Goal: Task Accomplishment & Management: Manage account settings

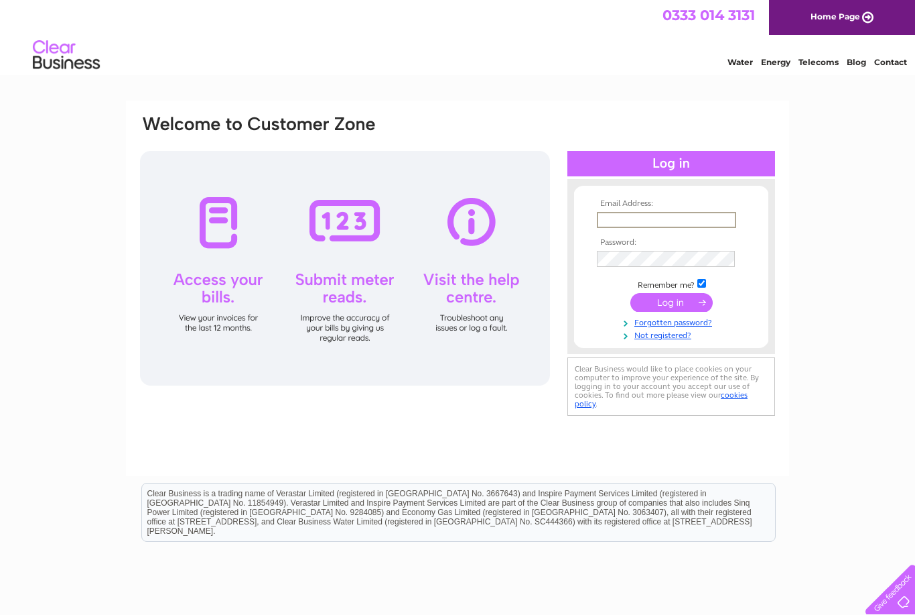
type input "Horsham@tonicshair.co.uk"
click at [671, 303] on input "submit" at bounding box center [672, 301] width 82 height 19
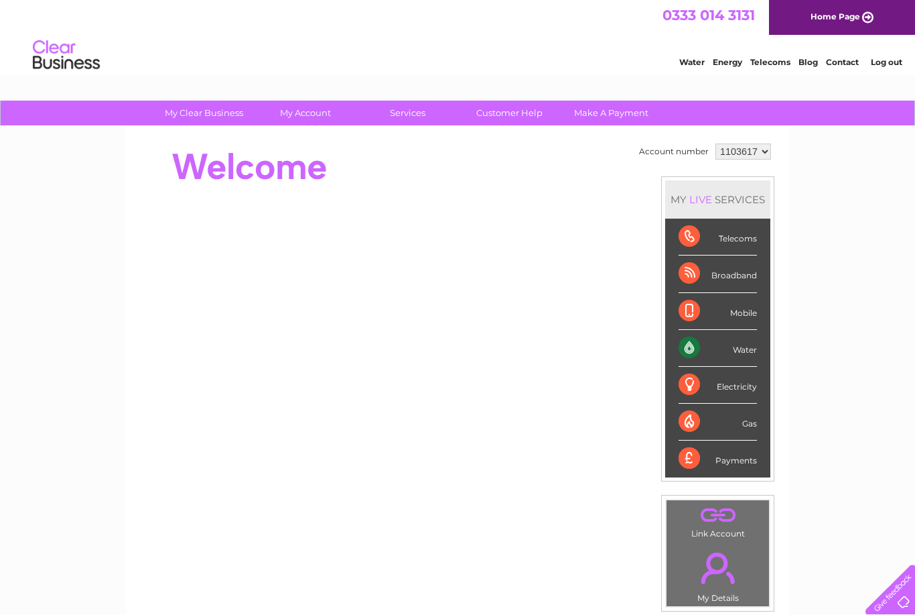
click at [673, 307] on li "Mobile" at bounding box center [717, 311] width 105 height 37
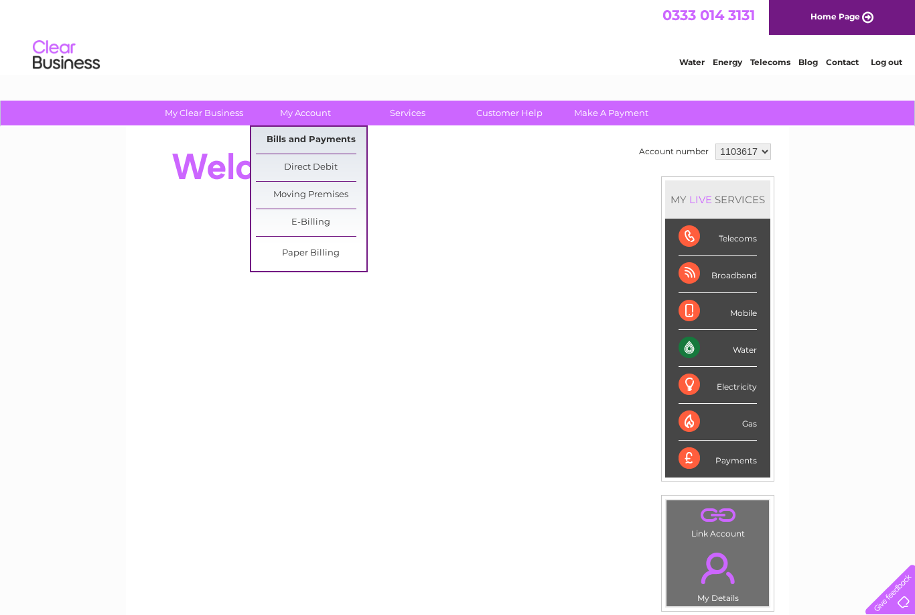
click at [326, 143] on link "Bills and Payments" at bounding box center [311, 140] width 111 height 27
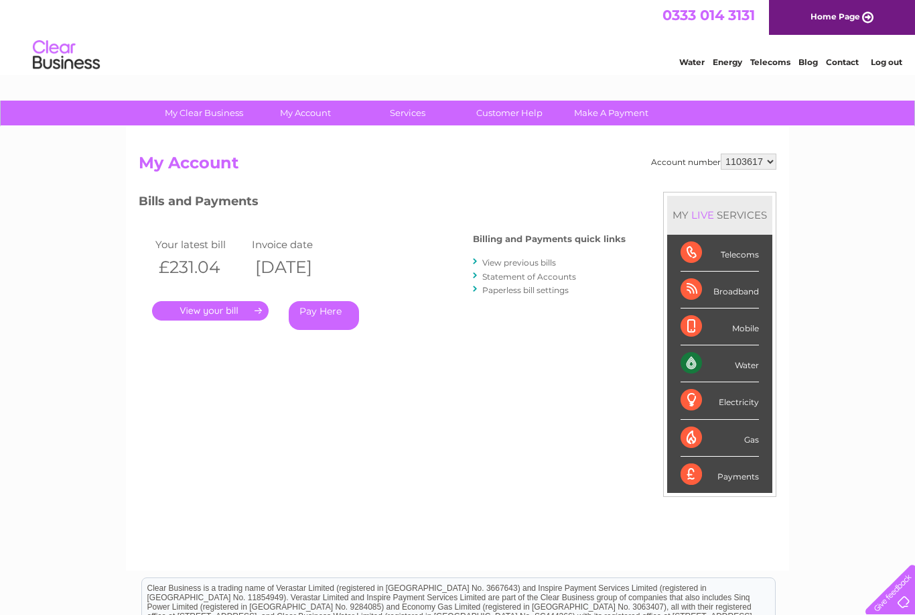
click at [239, 315] on link "." at bounding box center [210, 310] width 117 height 19
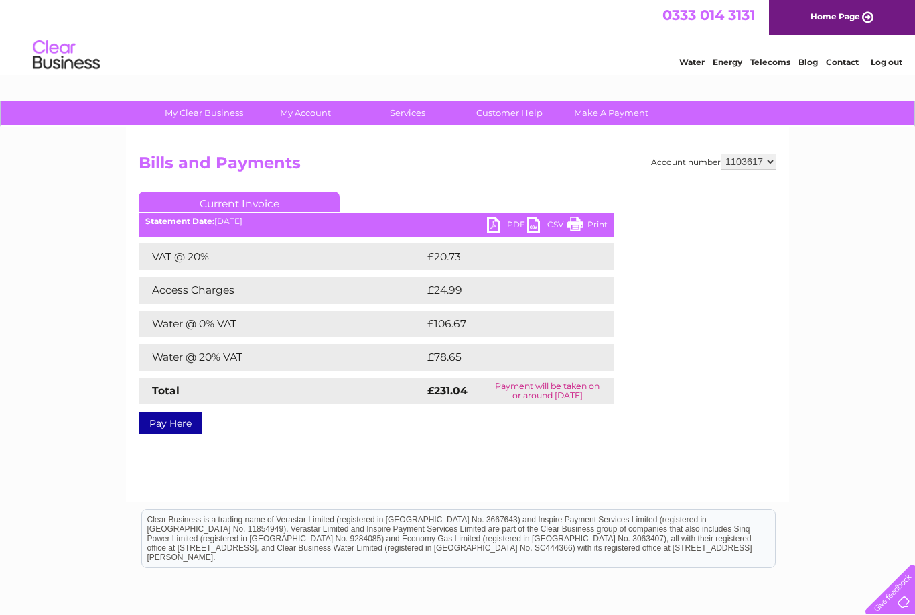
click at [495, 224] on link "PDF" at bounding box center [507, 225] width 40 height 19
